Goal: Task Accomplishment & Management: Manage account settings

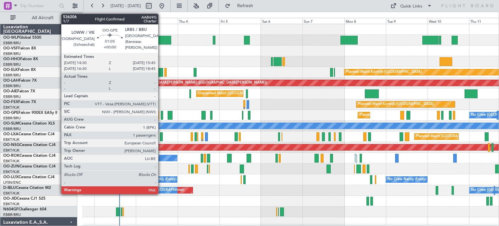
click at [161, 112] on div at bounding box center [162, 115] width 2 height 9
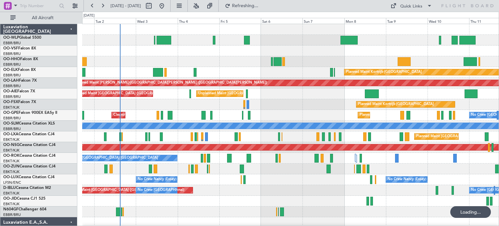
click at [263, 56] on div at bounding box center [290, 61] width 417 height 11
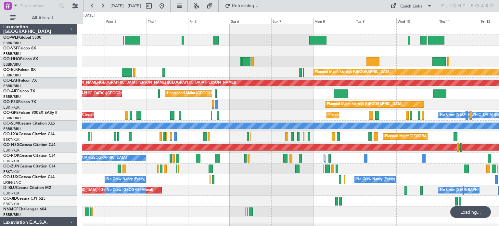
click at [186, 68] on div "Planned Maint Kortrijk-[GEOGRAPHIC_DATA] Planned [GEOGRAPHIC_DATA][PERSON_NAME]…" at bounding box center [290, 217] width 417 height 386
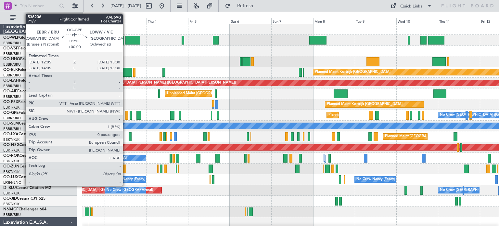
click at [126, 114] on div at bounding box center [126, 115] width 3 height 9
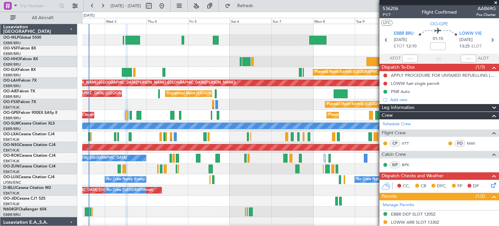
scroll to position [98, 0]
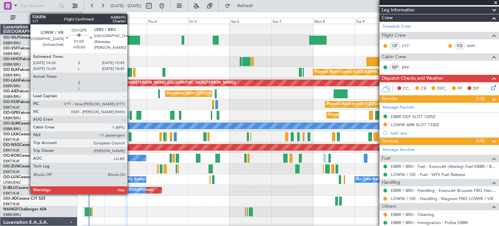
click at [130, 114] on div at bounding box center [131, 115] width 2 height 9
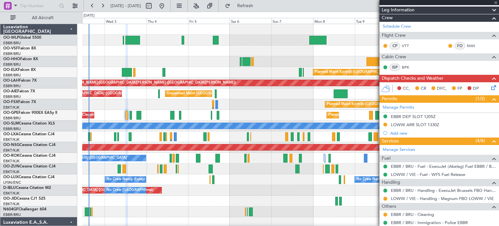
type input "11"
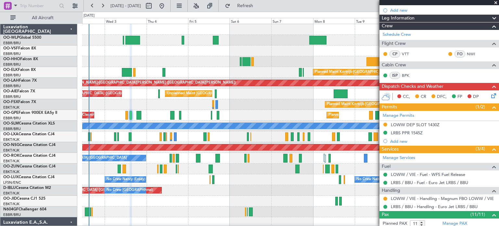
scroll to position [0, 0]
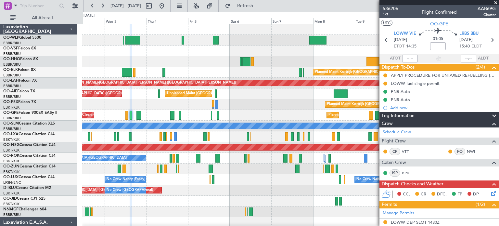
click at [283, 102] on div "Planned Maint Kortrijk-[GEOGRAPHIC_DATA]" at bounding box center [290, 104] width 417 height 11
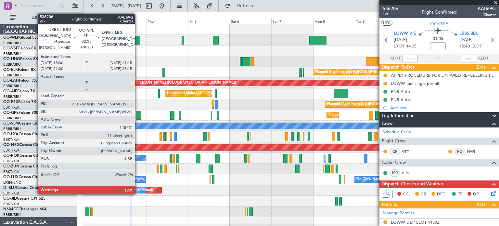
click at [138, 113] on div at bounding box center [139, 115] width 5 height 9
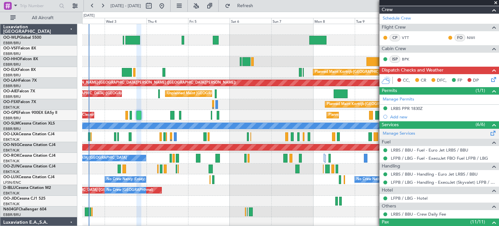
scroll to position [163, 0]
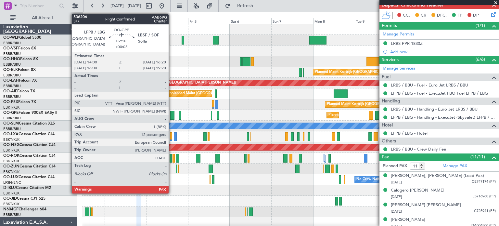
click at [172, 113] on div at bounding box center [172, 115] width 4 height 9
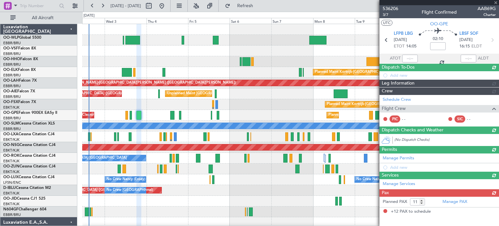
type input "+00:05"
type input "12"
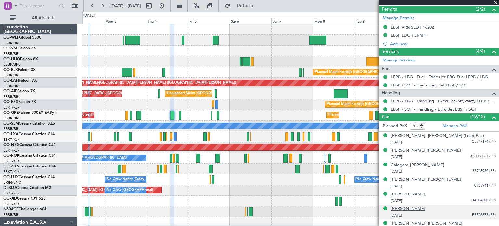
scroll to position [242, 0]
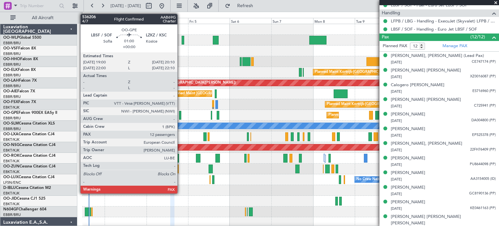
click at [180, 113] on div at bounding box center [180, 115] width 2 height 9
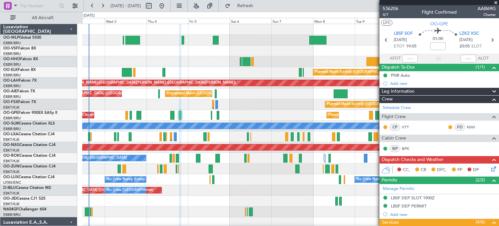
scroll to position [130, 0]
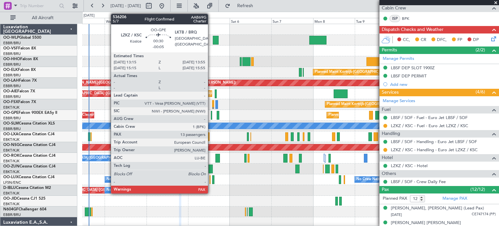
click at [211, 113] on div at bounding box center [211, 115] width 1 height 9
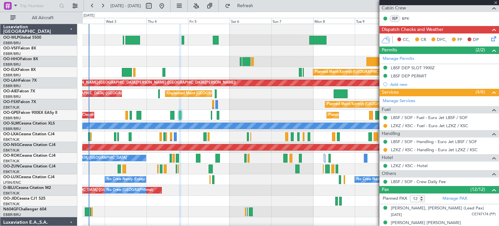
type input "-00:05"
type input "13"
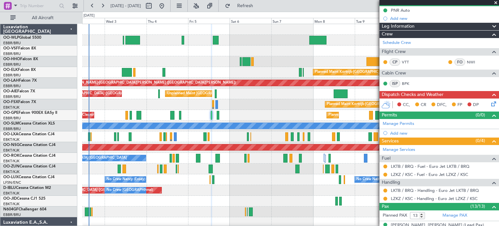
scroll to position [163, 0]
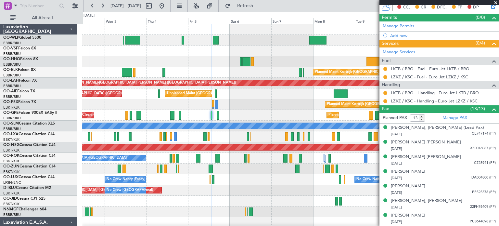
click at [250, 109] on div "Planned Maint Kortrijk-[GEOGRAPHIC_DATA]" at bounding box center [290, 104] width 417 height 11
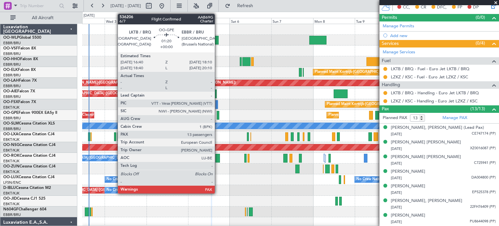
click at [218, 113] on div at bounding box center [218, 115] width 3 height 9
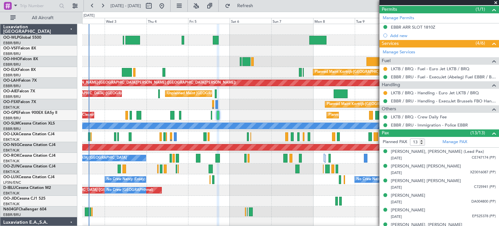
click at [496, 2] on span at bounding box center [496, 3] width 7 height 6
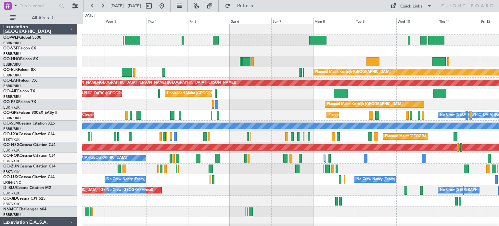
click at [264, 100] on div "Planned Maint Kortrijk-[GEOGRAPHIC_DATA]" at bounding box center [290, 104] width 417 height 11
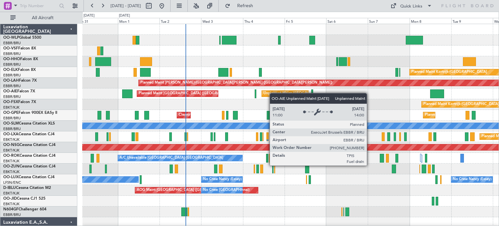
click at [275, 93] on div "Planned Maint [GEOGRAPHIC_DATA] ([GEOGRAPHIC_DATA]) Planned Maint [GEOGRAPHIC_D…" at bounding box center [290, 217] width 417 height 386
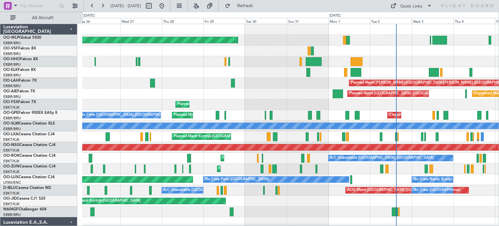
click at [398, 63] on div "Planned Maint [GEOGRAPHIC_DATA] ([GEOGRAPHIC_DATA]) Planned [GEOGRAPHIC_DATA][P…" at bounding box center [290, 217] width 417 height 386
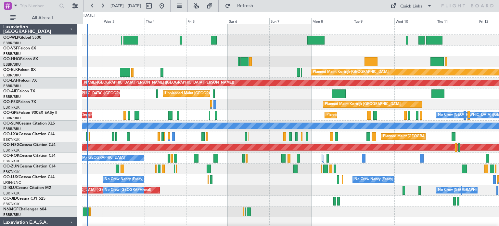
click at [106, 87] on div "Planned Maint Kortrijk-[GEOGRAPHIC_DATA] Planned [GEOGRAPHIC_DATA][PERSON_NAME]…" at bounding box center [290, 228] width 417 height 408
click at [255, 101] on div "Planned Maint Kortrijk-[GEOGRAPHIC_DATA]" at bounding box center [290, 104] width 417 height 11
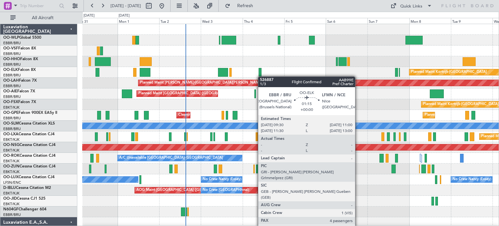
click at [261, 76] on div "Planned Maint [GEOGRAPHIC_DATA] ([GEOGRAPHIC_DATA]) Planned Maint [GEOGRAPHIC_D…" at bounding box center [290, 217] width 417 height 386
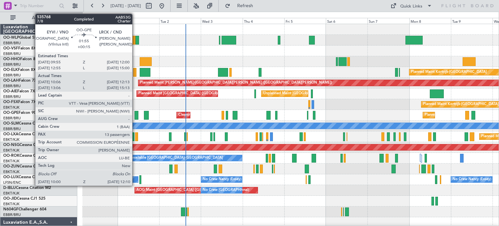
click at [135, 113] on div at bounding box center [137, 115] width 4 height 9
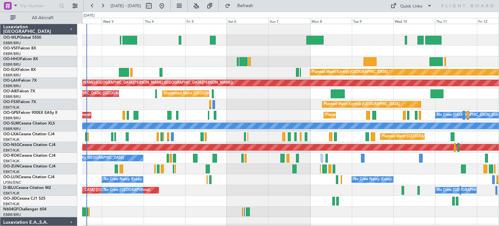
click at [161, 61] on div "Planned Maint Kortrijk-[GEOGRAPHIC_DATA] Planned [GEOGRAPHIC_DATA][PERSON_NAME]…" at bounding box center [290, 217] width 417 height 386
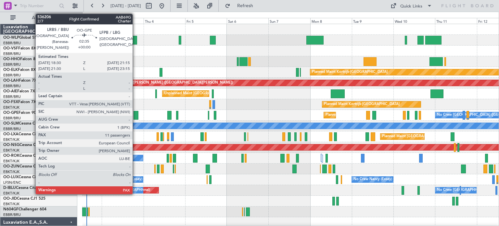
click at [136, 111] on div at bounding box center [136, 115] width 5 height 9
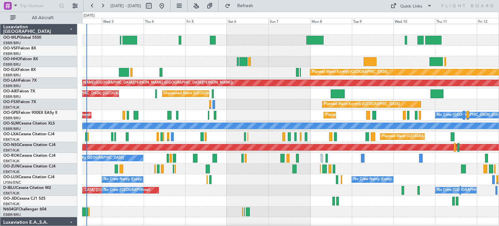
click at [266, 36] on div at bounding box center [290, 40] width 417 height 11
click at [259, 4] on span "Refresh" at bounding box center [245, 6] width 27 height 5
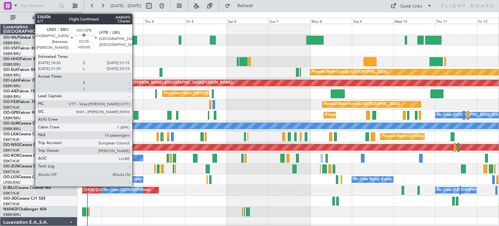
click at [135, 113] on div at bounding box center [136, 115] width 5 height 9
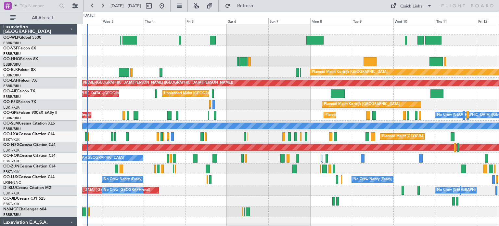
click at [237, 66] on div at bounding box center [290, 61] width 417 height 11
click at [254, 94] on div "Unplanned Maint [GEOGRAPHIC_DATA] ([GEOGRAPHIC_DATA] National) Planned Maint [G…" at bounding box center [290, 93] width 417 height 11
click at [202, 6] on button at bounding box center [196, 6] width 10 height 10
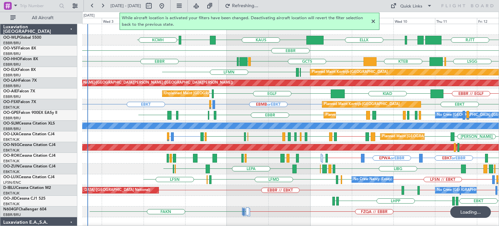
click at [373, 20] on div at bounding box center [374, 22] width 8 height 8
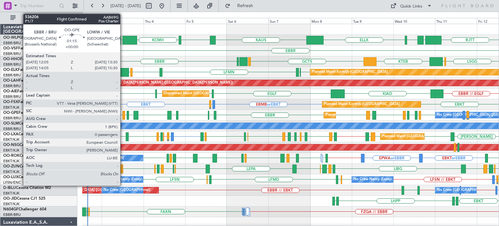
click at [123, 111] on div at bounding box center [124, 115] width 3 height 9
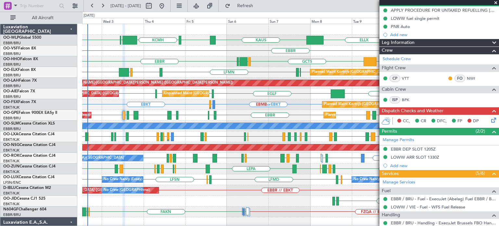
scroll to position [115, 0]
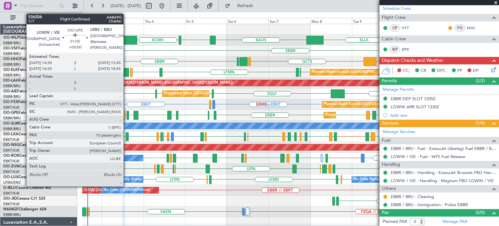
click at [127, 113] on div at bounding box center [128, 115] width 2 height 9
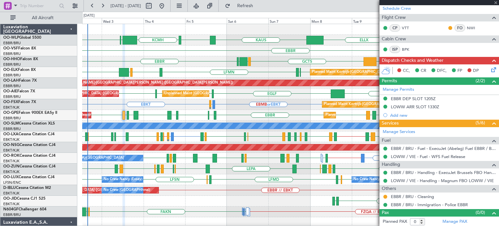
type input "10"
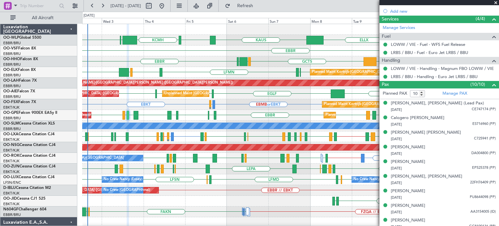
scroll to position [246, 0]
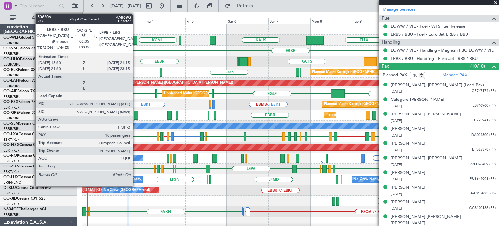
click at [136, 112] on div at bounding box center [136, 115] width 5 height 9
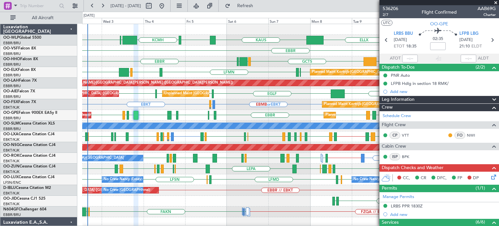
scroll to position [130, 0]
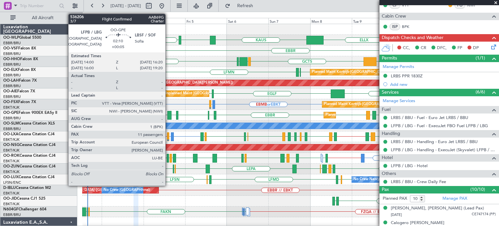
click at [168, 114] on div at bounding box center [169, 115] width 4 height 9
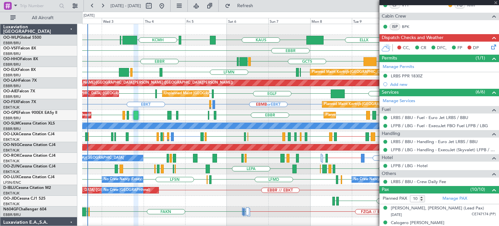
type input "+00:05"
type input "11"
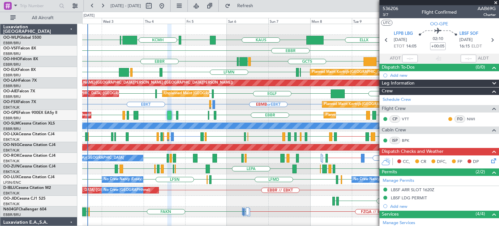
scroll to position [163, 0]
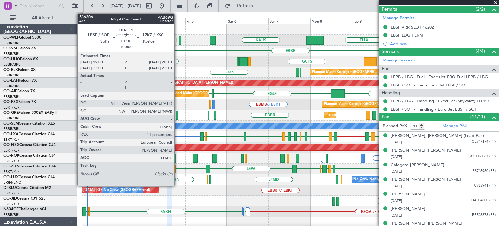
click at [177, 113] on div at bounding box center [177, 115] width 2 height 9
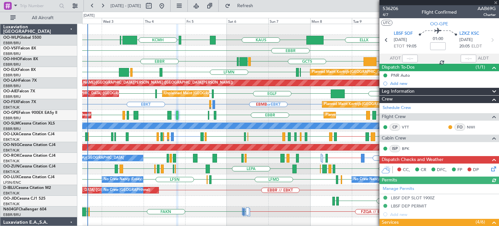
scroll to position [130, 0]
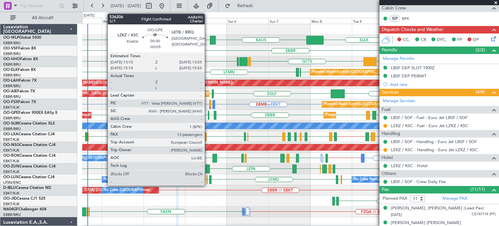
click at [208, 114] on div at bounding box center [208, 115] width 1 height 9
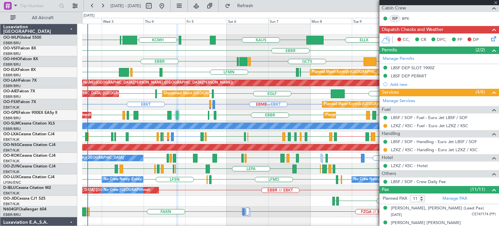
type input "-00:05"
type input "13"
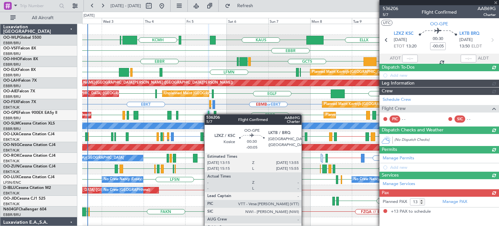
scroll to position [0, 0]
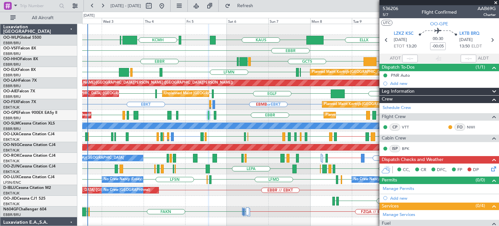
click at [282, 61] on div "LSGG LIMC KTEB GCTS GMMH [GEOGRAPHIC_DATA] [GEOGRAPHIC_DATA]" at bounding box center [290, 61] width 417 height 11
